Goal: Task Accomplishment & Management: Use online tool/utility

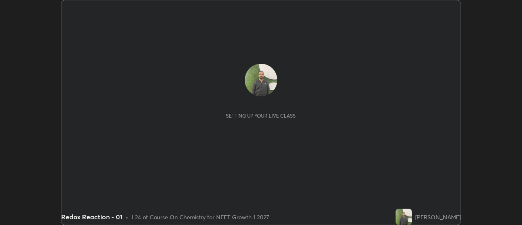
scroll to position [225, 521]
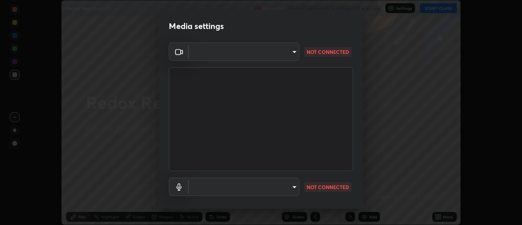
type input "985e4b1f72fc3b9494b48cef3b79fe3b682f9ae0bb15c20acfe574fe2aaad349"
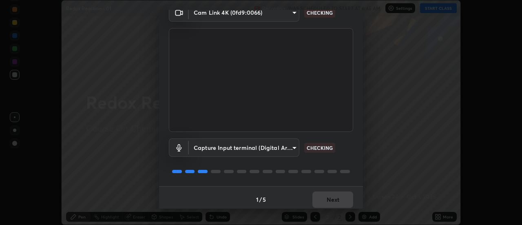
scroll to position [43, 0]
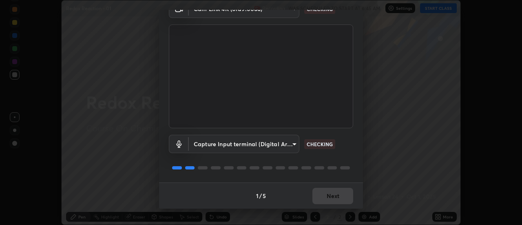
click at [296, 145] on body "Erase all Redox Reaction - 01 Recording WAS SCHEDULED TO START AT 6:45 AM Setti…" at bounding box center [261, 112] width 522 height 225
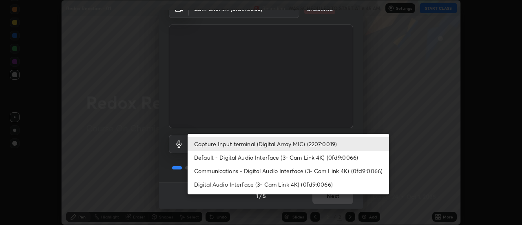
click at [300, 158] on li "Default - Digital Audio Interface (3- Cam Link 4K) (0fd9:0066)" at bounding box center [287, 156] width 201 height 13
type input "default"
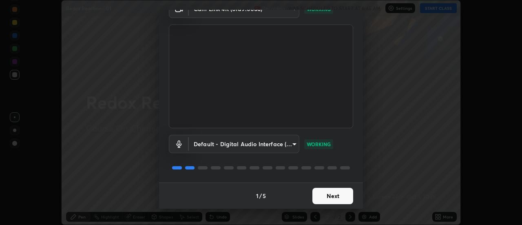
click at [326, 197] on button "Next" at bounding box center [332, 195] width 41 height 16
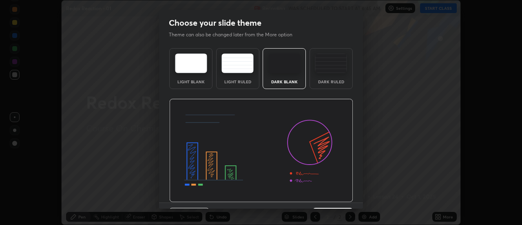
click at [332, 196] on img at bounding box center [261, 151] width 184 height 104
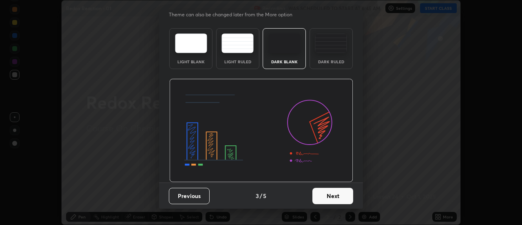
click at [339, 194] on button "Next" at bounding box center [332, 195] width 41 height 16
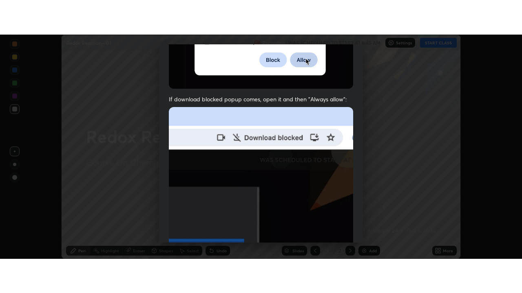
scroll to position [209, 0]
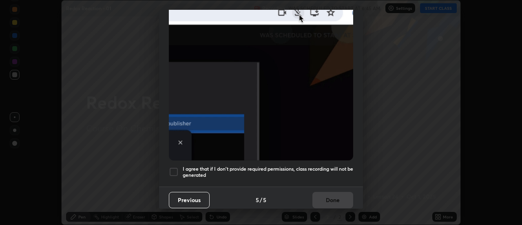
click at [313, 165] on h5 "I agree that if I don't provide required permissions, class recording will not …" at bounding box center [268, 171] width 170 height 13
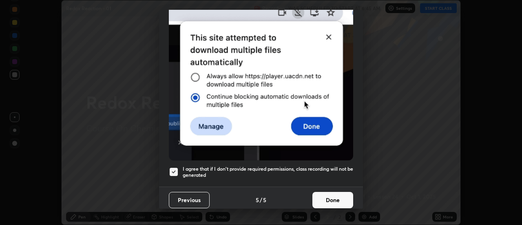
click at [328, 198] on button "Done" at bounding box center [332, 200] width 41 height 16
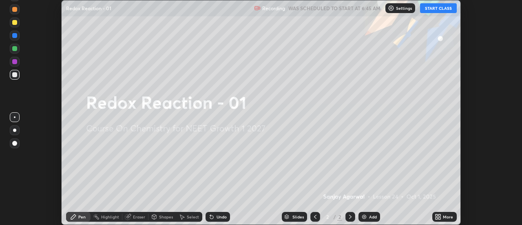
click at [443, 214] on div "More" at bounding box center [444, 217] width 24 height 10
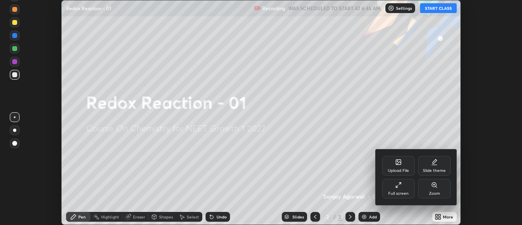
click at [401, 189] on div "Full screen" at bounding box center [398, 189] width 33 height 20
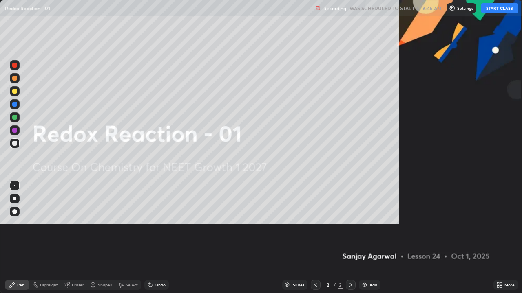
scroll to position [293, 522]
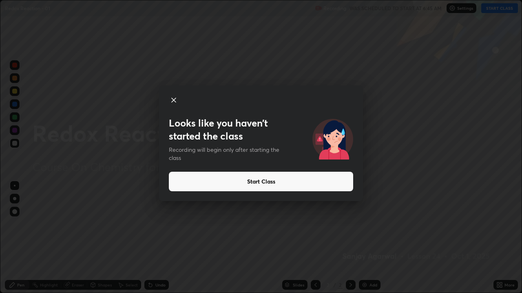
click at [256, 181] on button "Start Class" at bounding box center [261, 182] width 184 height 20
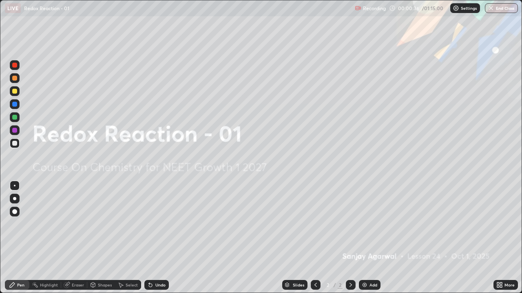
click at [18, 196] on div at bounding box center [15, 199] width 10 height 10
click at [15, 91] on div at bounding box center [14, 91] width 5 height 5
click at [363, 224] on img at bounding box center [364, 285] width 7 height 7
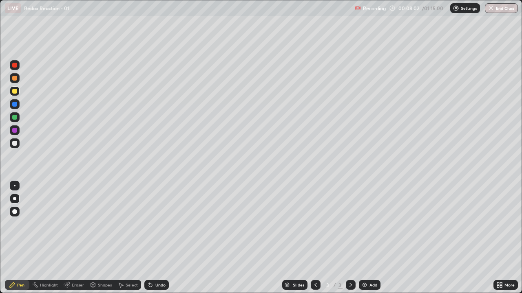
click at [151, 224] on icon at bounding box center [150, 285] width 7 height 7
click at [364, 224] on img at bounding box center [364, 285] width 7 height 7
click at [15, 145] on div at bounding box center [14, 143] width 5 height 5
click at [360, 224] on div "Add" at bounding box center [370, 285] width 22 height 10
click at [154, 224] on div "Undo" at bounding box center [156, 285] width 24 height 10
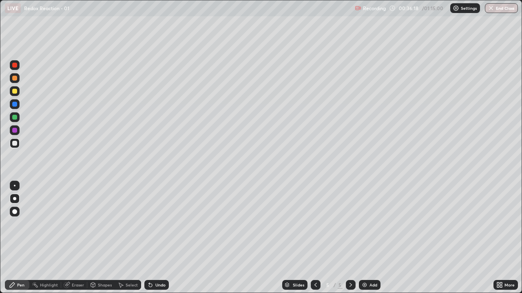
click at [14, 92] on div at bounding box center [14, 91] width 5 height 5
click at [14, 145] on div at bounding box center [14, 143] width 5 height 5
click at [13, 93] on div at bounding box center [14, 91] width 5 height 5
click at [365, 224] on img at bounding box center [364, 285] width 7 height 7
click at [157, 224] on div "Undo" at bounding box center [160, 285] width 10 height 4
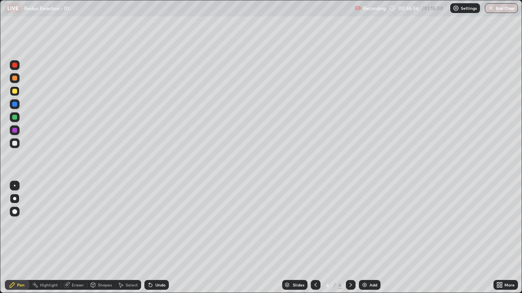
click at [157, 224] on div "Undo" at bounding box center [160, 285] width 10 height 4
click at [158, 224] on div "Undo" at bounding box center [160, 285] width 10 height 4
click at [159, 224] on div "Undo" at bounding box center [160, 285] width 10 height 4
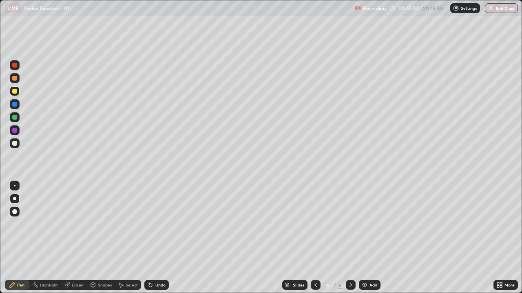
click at [159, 224] on div "Undo" at bounding box center [160, 285] width 10 height 4
click at [493, 11] on button "End Class" at bounding box center [501, 8] width 33 height 10
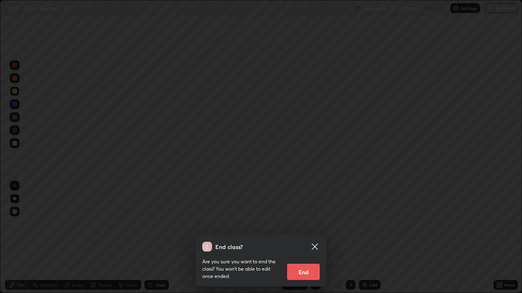
click at [299, 224] on button "End" at bounding box center [303, 272] width 33 height 16
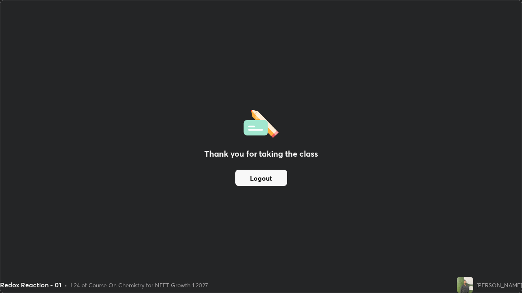
click at [279, 20] on div "Thank you for taking the class Logout" at bounding box center [260, 146] width 521 height 293
